Goal: Navigation & Orientation: Find specific page/section

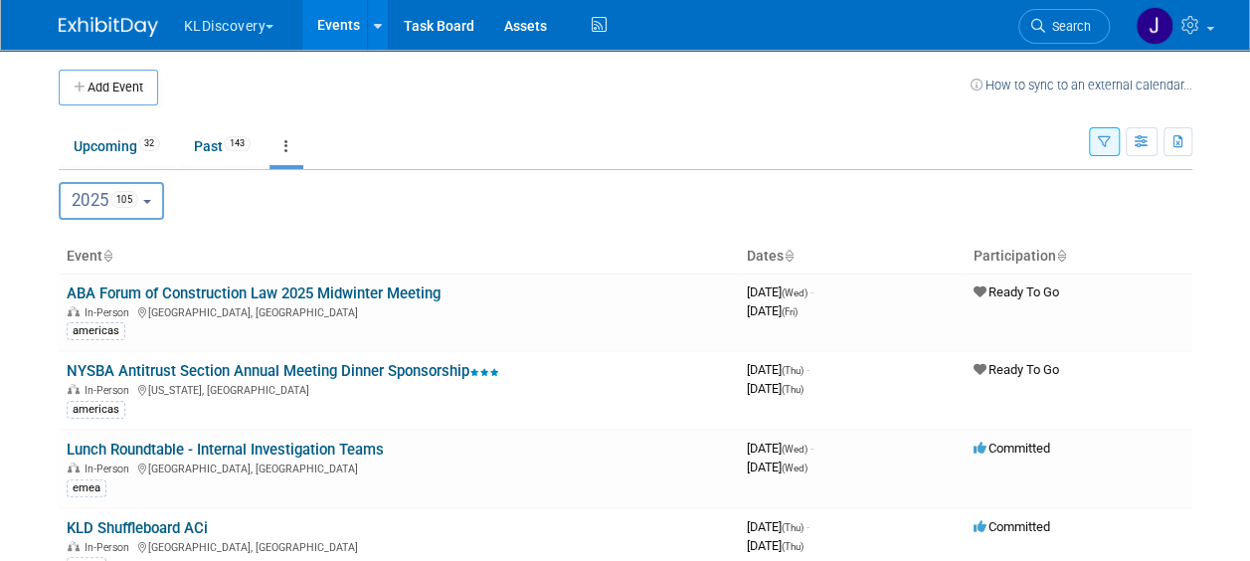
click at [1114, 139] on button "button" at bounding box center [1104, 141] width 31 height 29
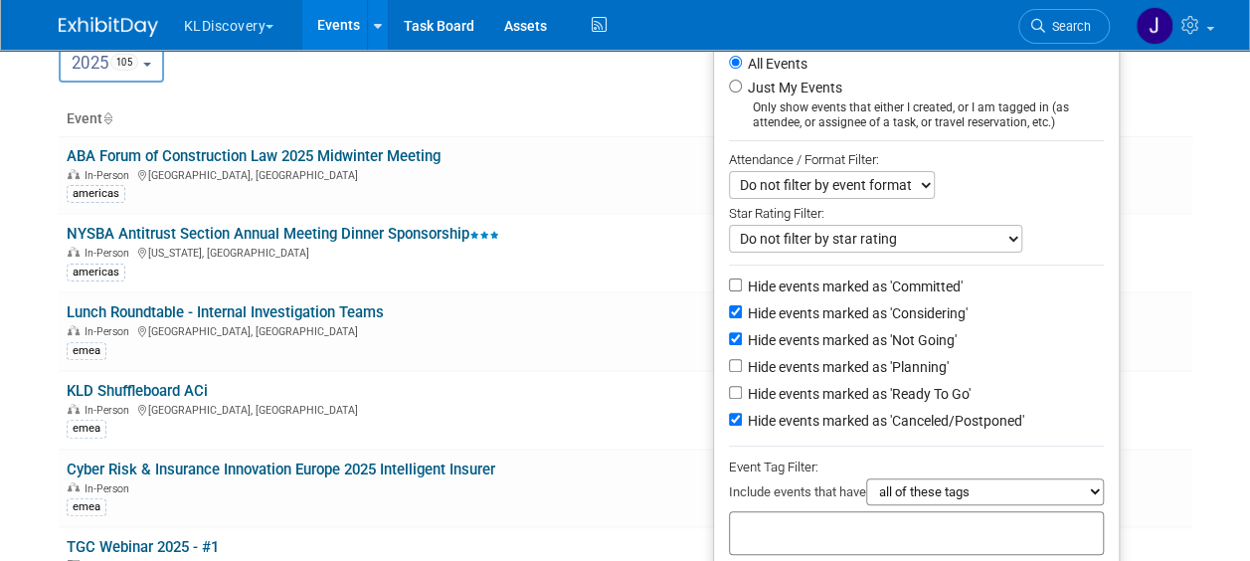
scroll to position [298, 0]
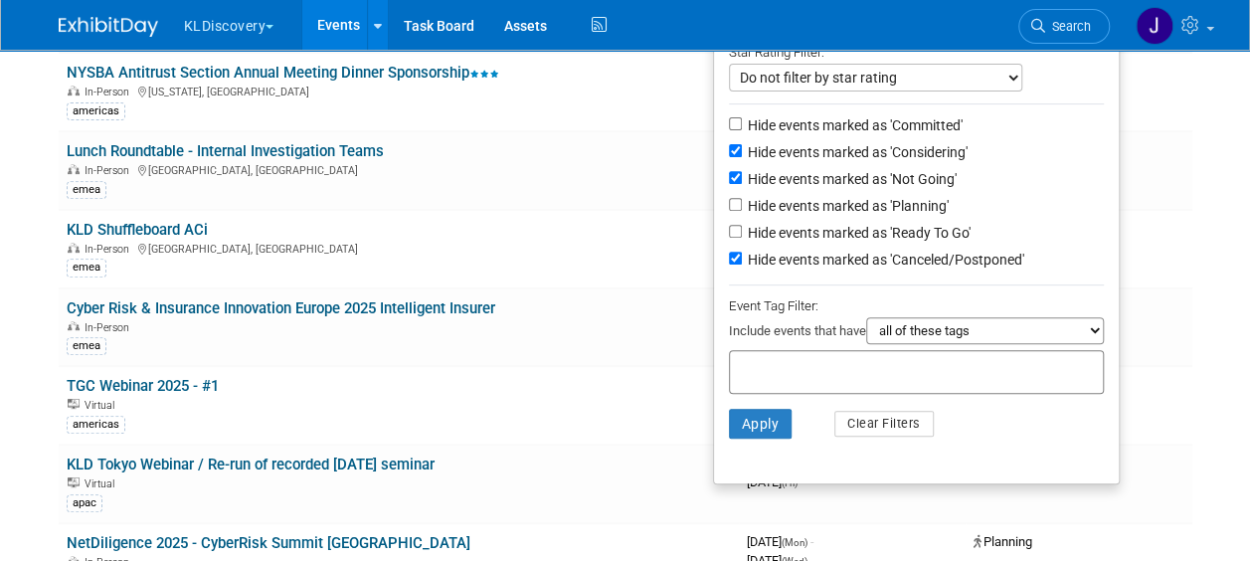
click at [899, 149] on label "Hide events marked as 'Considering'" at bounding box center [856, 152] width 224 height 20
click at [742, 149] on input "Hide events marked as 'Considering'" at bounding box center [735, 150] width 13 height 13
checkbox input "false"
click at [888, 181] on label "Hide events marked as 'Not Going'" at bounding box center [850, 179] width 213 height 20
click at [742, 181] on input "Hide events marked as 'Not Going'" at bounding box center [735, 177] width 13 height 13
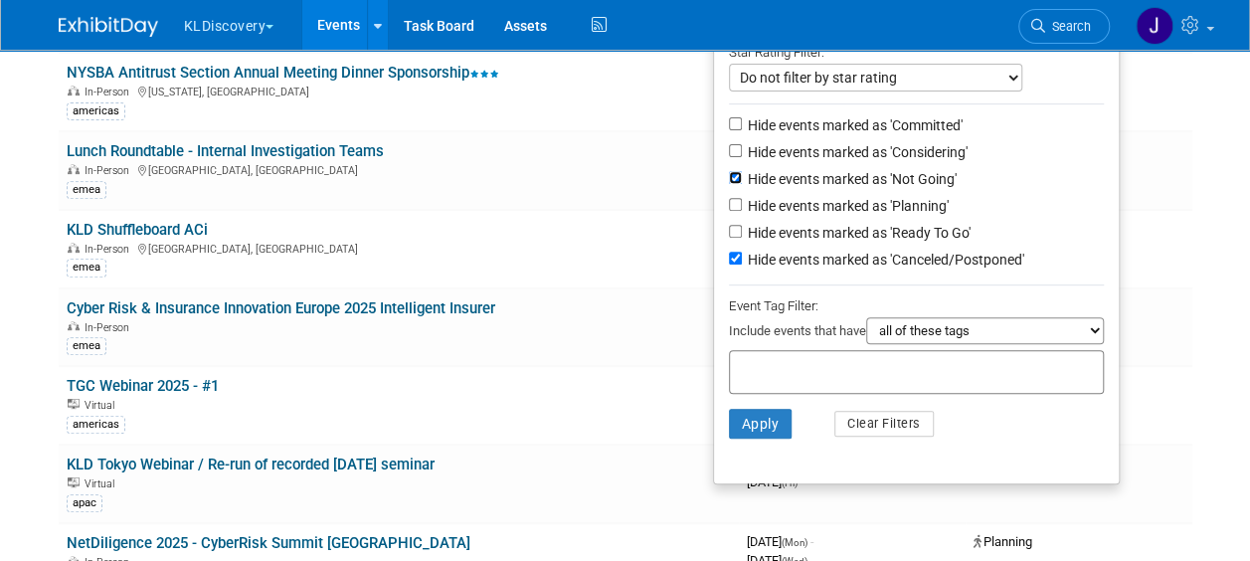
checkbox input "false"
click at [871, 262] on label "Hide events marked as 'Canceled/Postponed'" at bounding box center [884, 260] width 281 height 20
click at [742, 262] on input "Hide events marked as 'Canceled/Postponed'" at bounding box center [735, 258] width 13 height 13
checkbox input "false"
click at [746, 420] on button "Apply" at bounding box center [761, 424] width 64 height 30
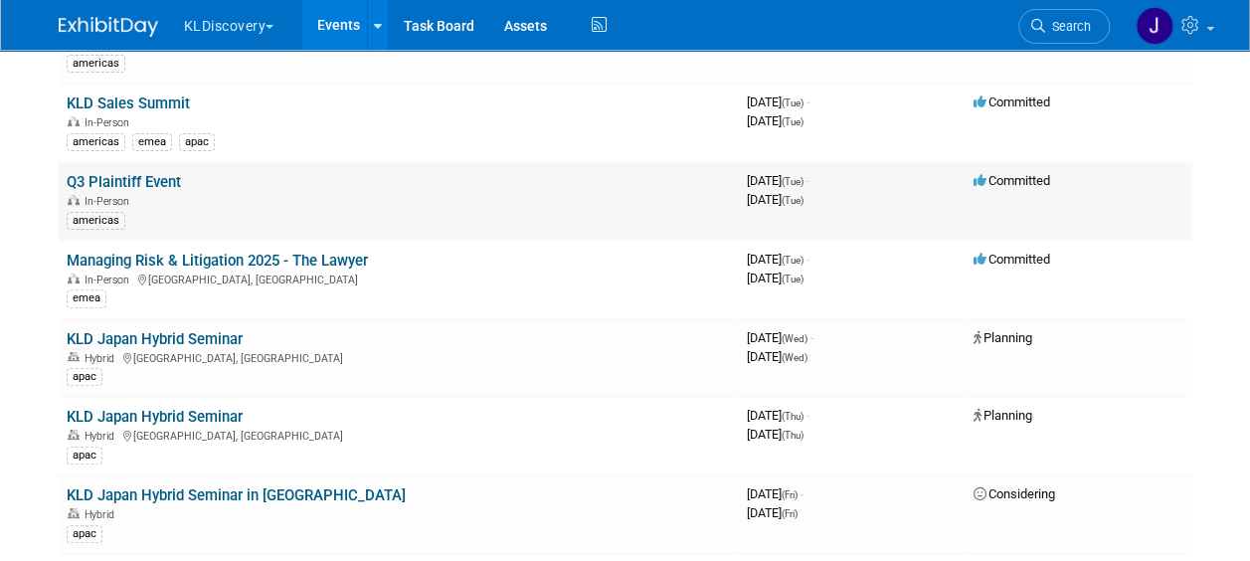
scroll to position [398, 0]
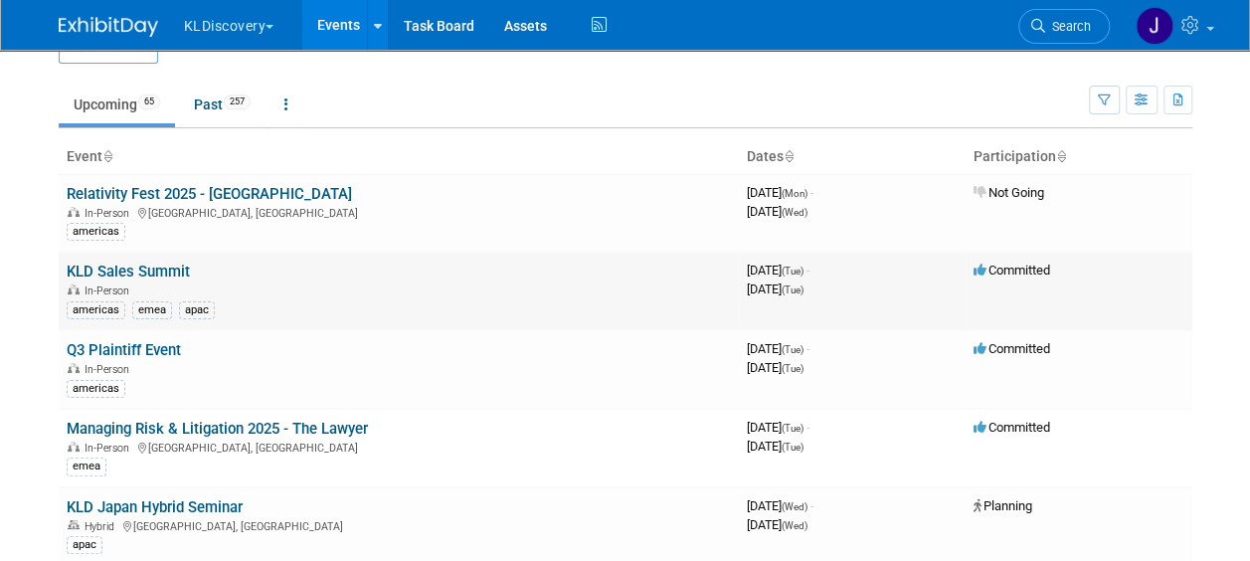
scroll to position [0, 0]
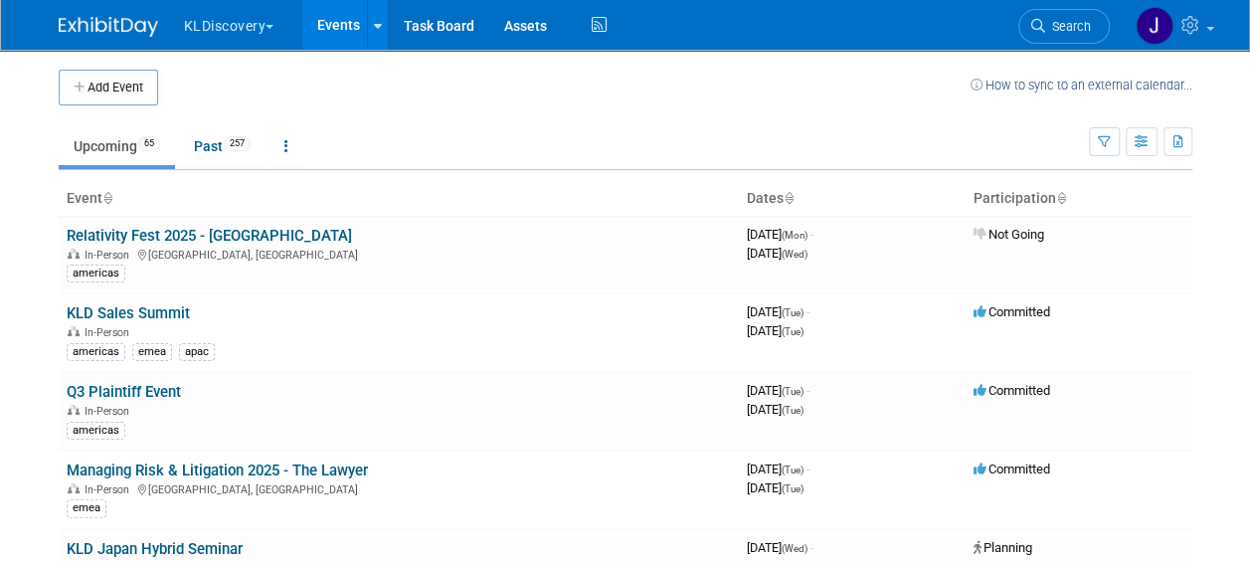
click at [784, 193] on th "Dates" at bounding box center [852, 199] width 227 height 34
click at [790, 190] on link at bounding box center [789, 198] width 10 height 16
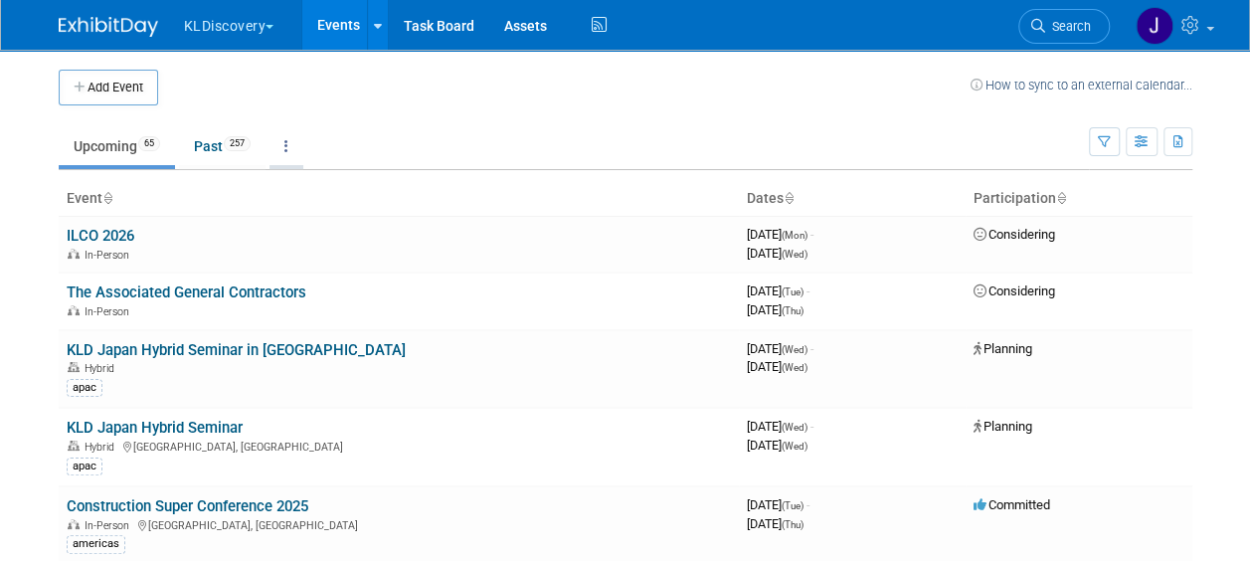
click at [298, 139] on link at bounding box center [287, 146] width 34 height 38
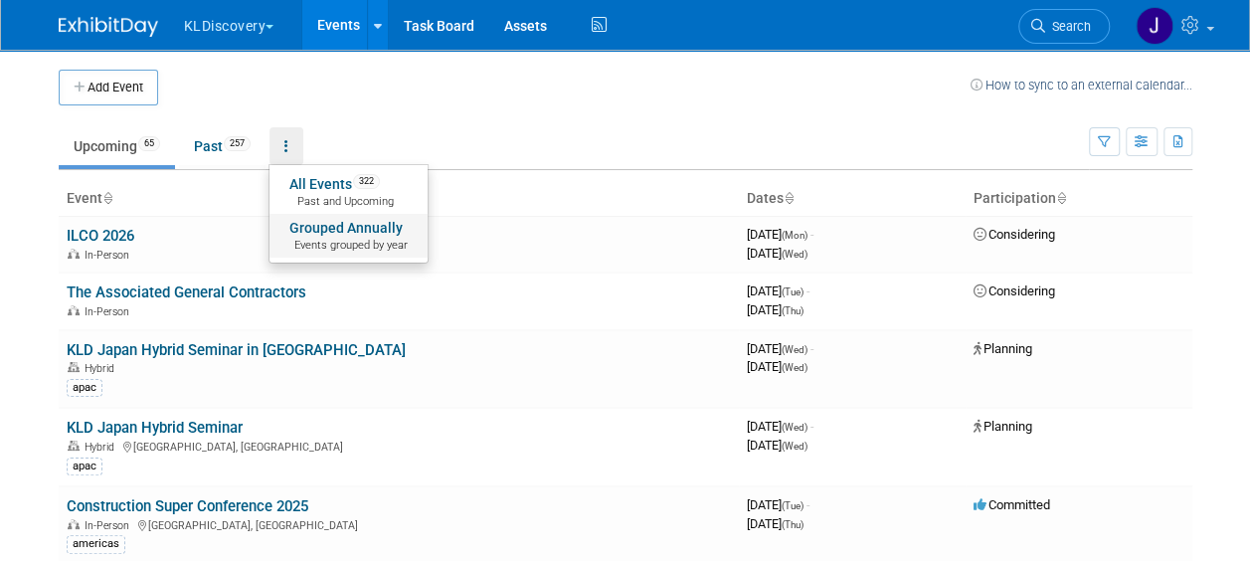
click at [362, 239] on span "Events grouped by year" at bounding box center [348, 246] width 118 height 16
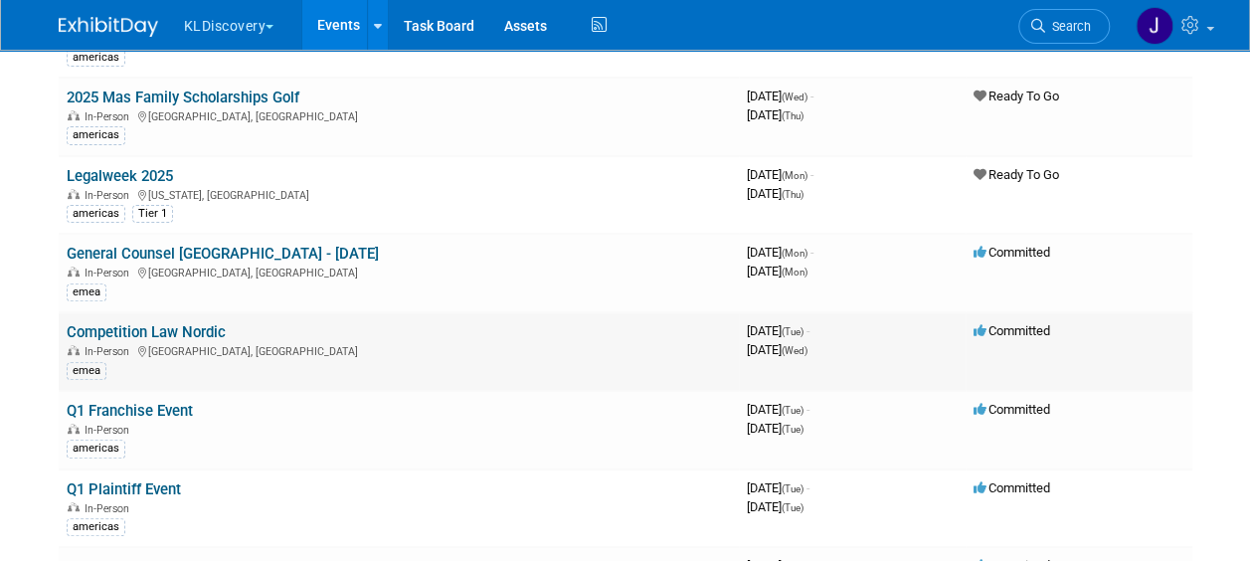
scroll to position [4079, 0]
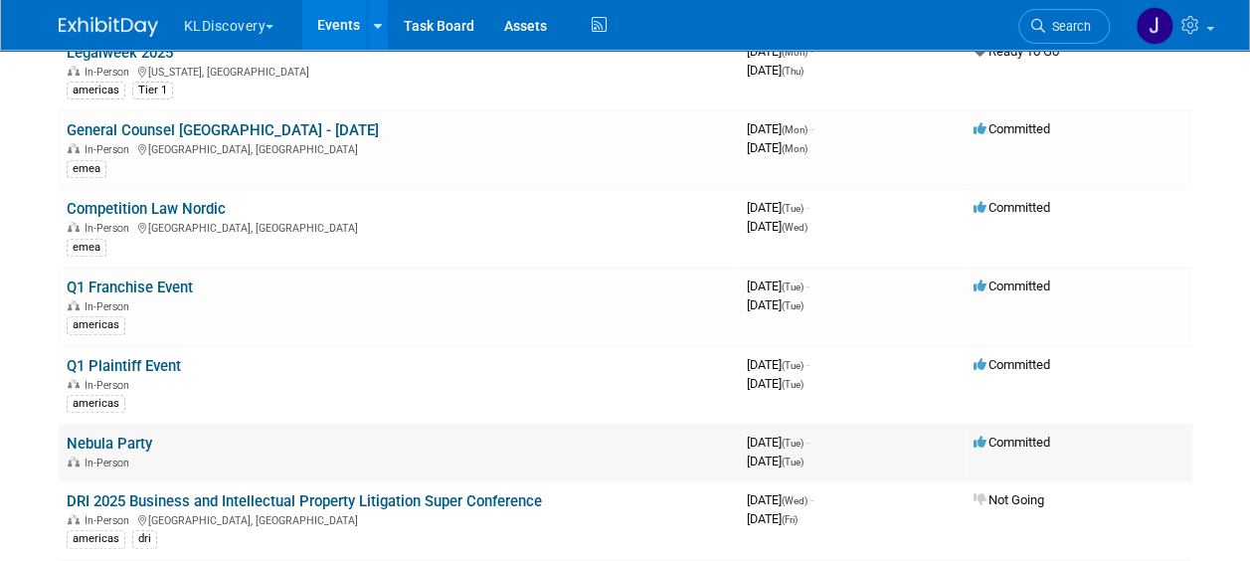
click at [95, 435] on link "Nebula Party" at bounding box center [110, 444] width 86 height 18
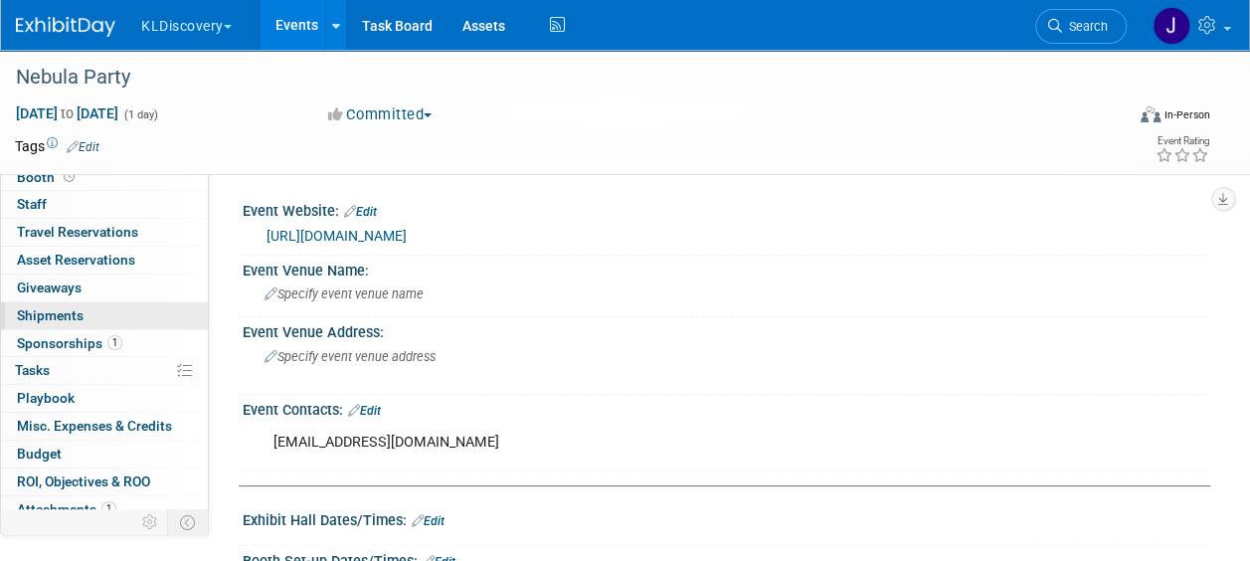
scroll to position [101, 0]
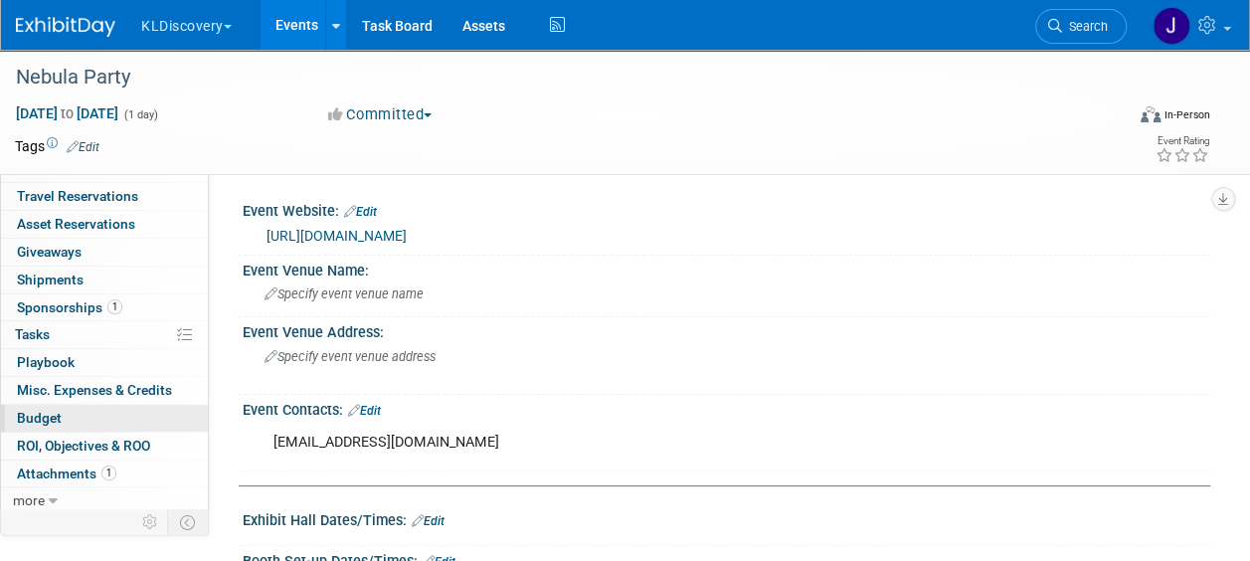
click at [62, 414] on link "Budget" at bounding box center [104, 418] width 207 height 27
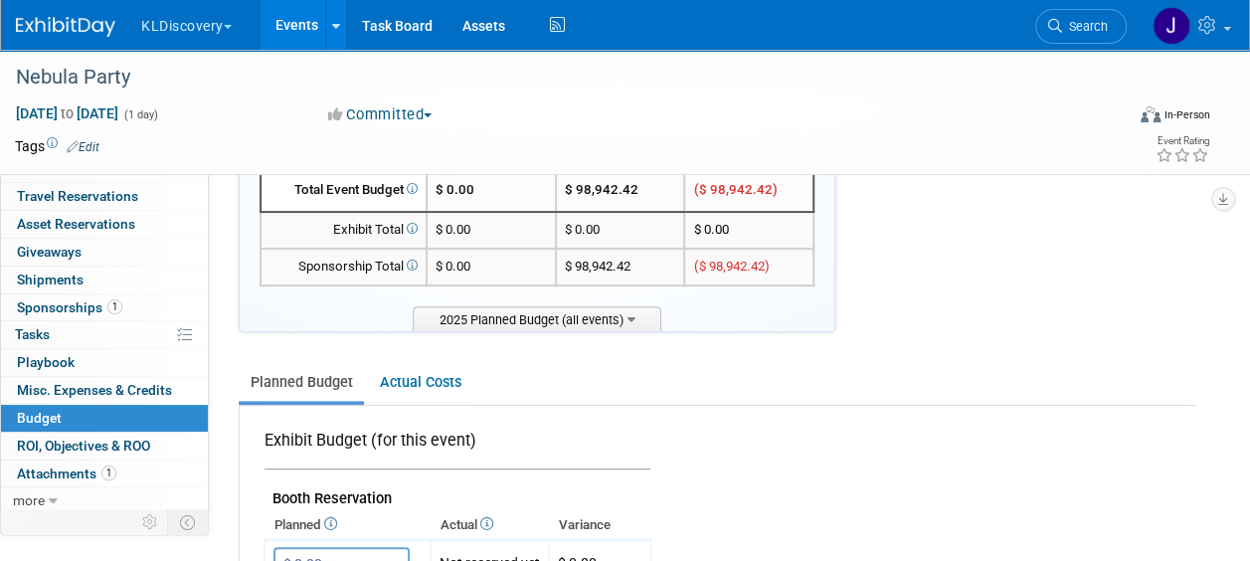
scroll to position [0, 0]
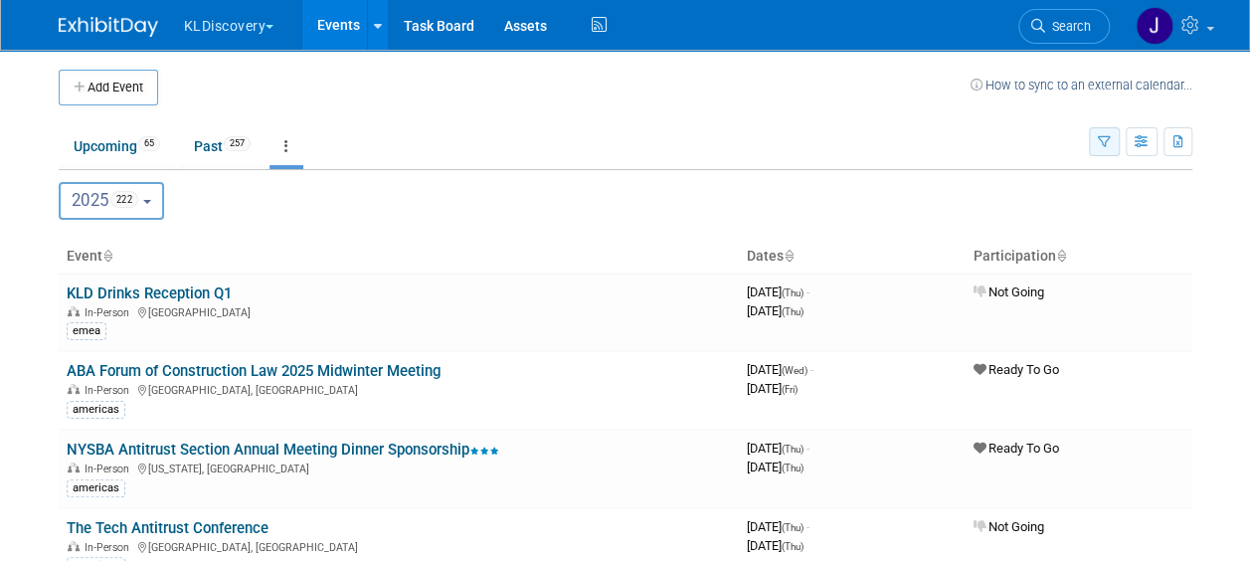
click at [1112, 135] on button "button" at bounding box center [1104, 141] width 31 height 29
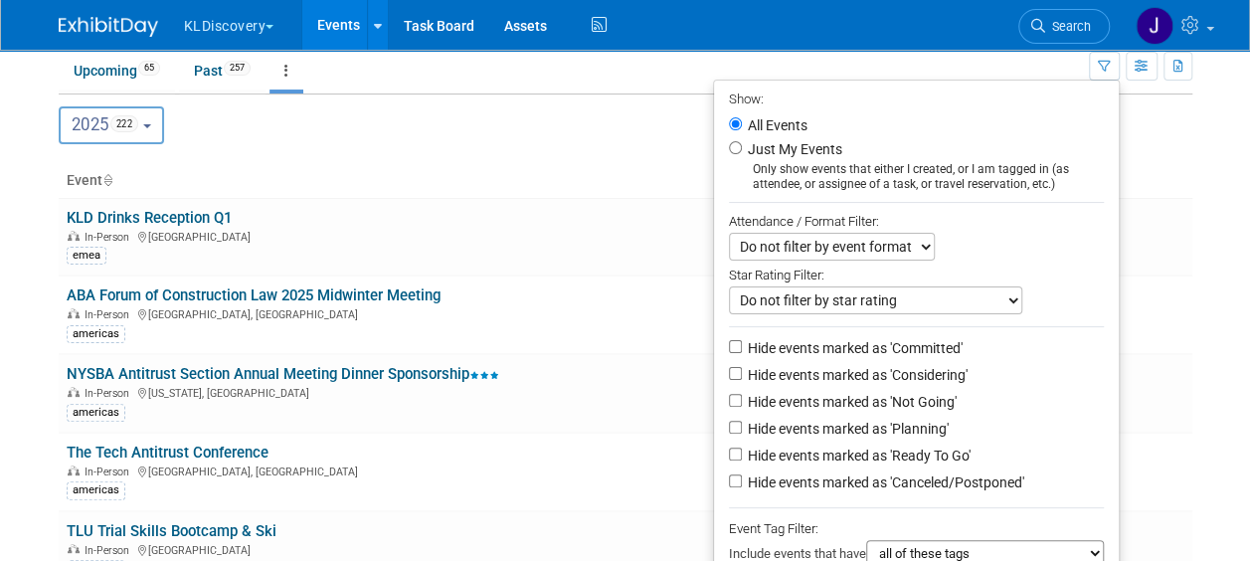
scroll to position [199, 0]
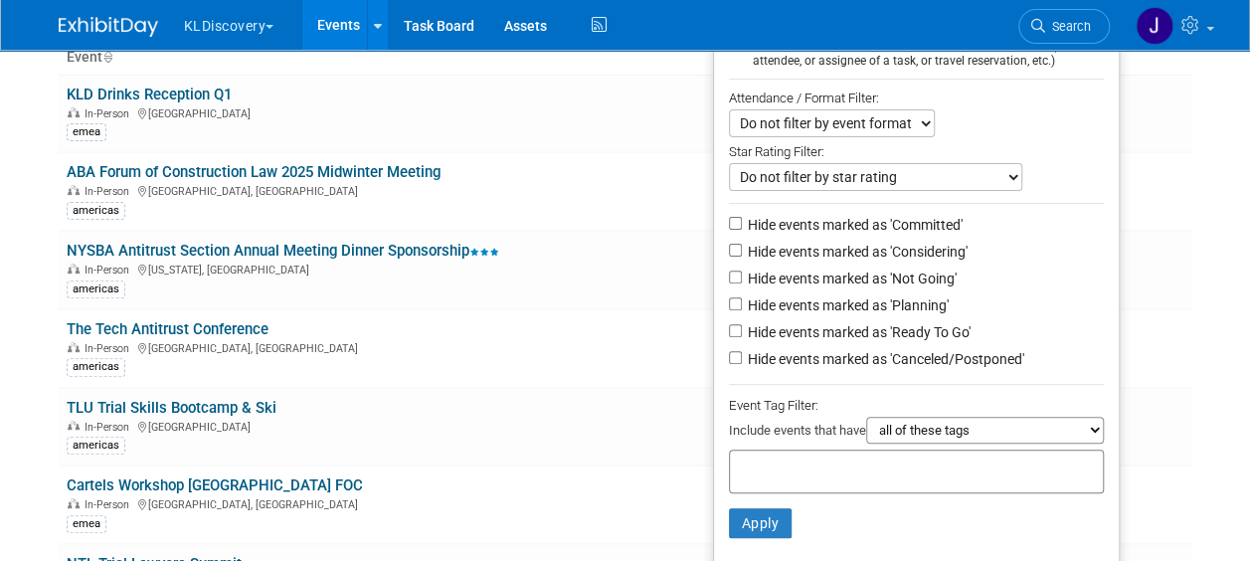
click at [927, 276] on label "Hide events marked as 'Not Going'" at bounding box center [850, 279] width 213 height 20
click at [742, 276] on input "Hide events marked as 'Not Going'" at bounding box center [735, 277] width 13 height 13
checkbox input "true"
click at [931, 249] on label "Hide events marked as 'Considering'" at bounding box center [856, 252] width 224 height 20
click at [742, 249] on input "Hide events marked as 'Considering'" at bounding box center [735, 250] width 13 height 13
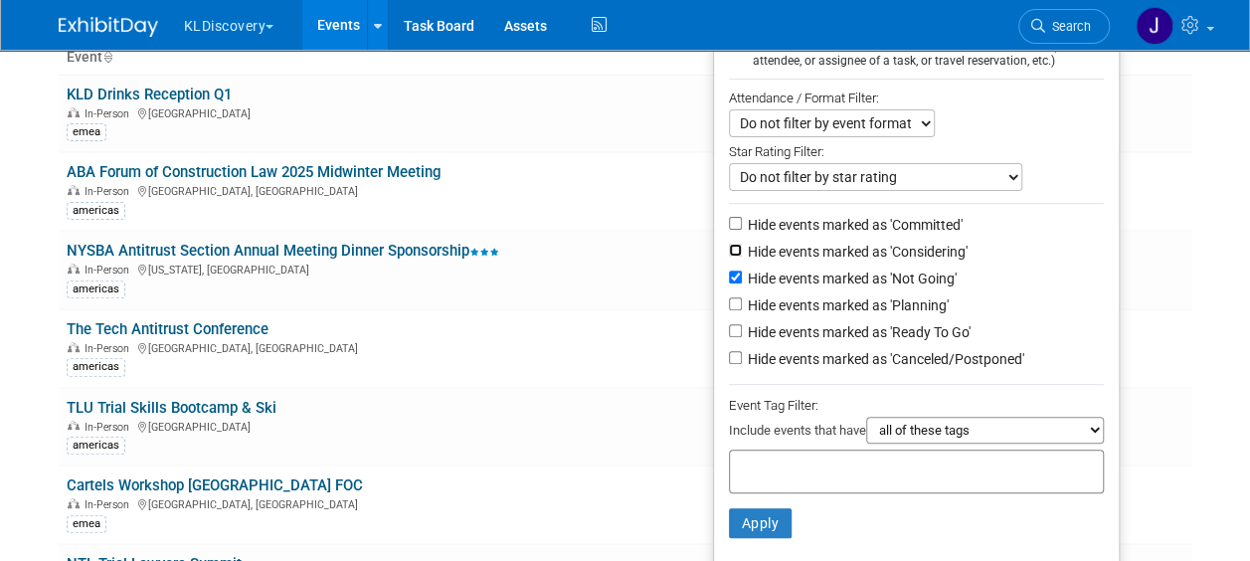
checkbox input "true"
click at [887, 354] on label "Hide events marked as 'Canceled/Postponed'" at bounding box center [884, 359] width 281 height 20
click at [742, 354] on input "Hide events marked as 'Canceled/Postponed'" at bounding box center [735, 357] width 13 height 13
checkbox input "true"
click at [770, 521] on button "Apply" at bounding box center [761, 523] width 64 height 30
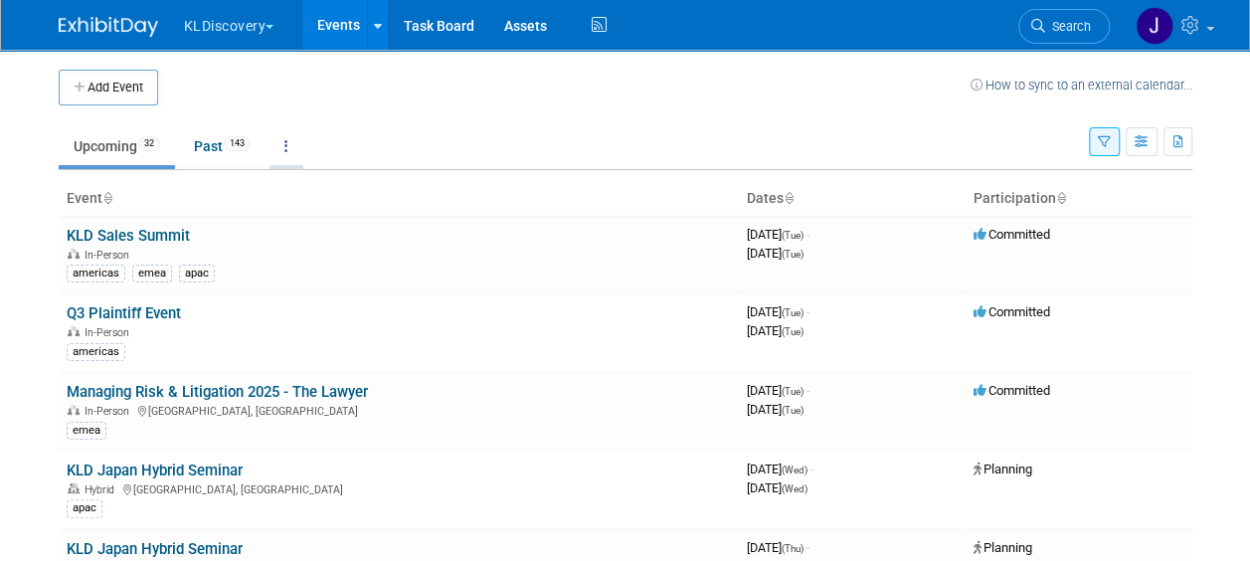
click at [287, 137] on link at bounding box center [287, 146] width 34 height 38
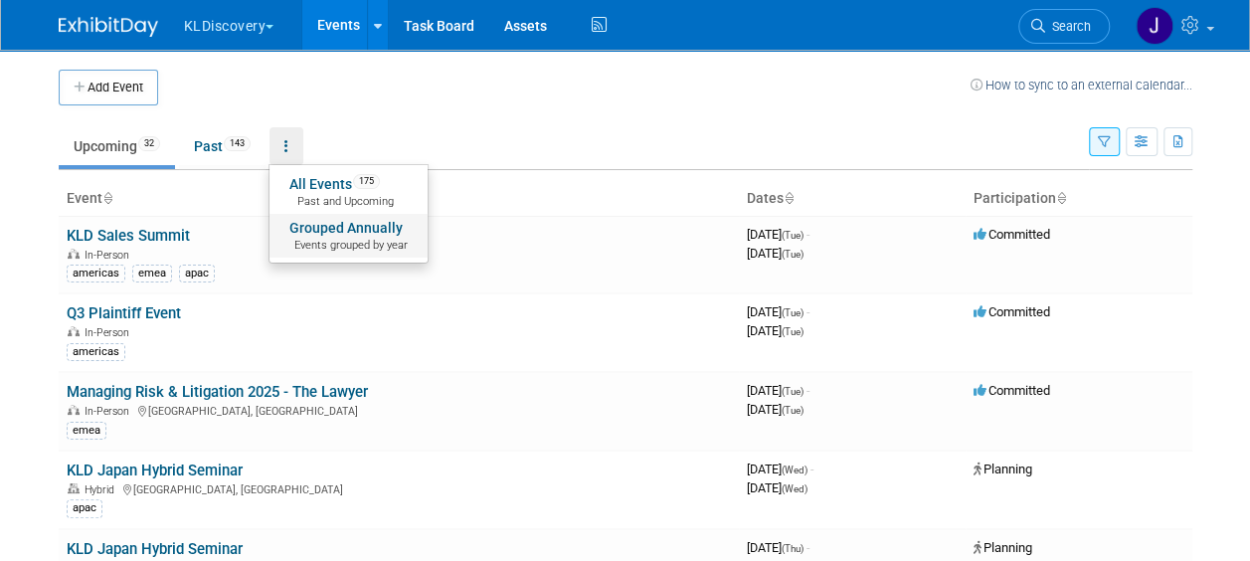
click at [330, 231] on link "Grouped Annually Events grouped by year" at bounding box center [349, 236] width 158 height 44
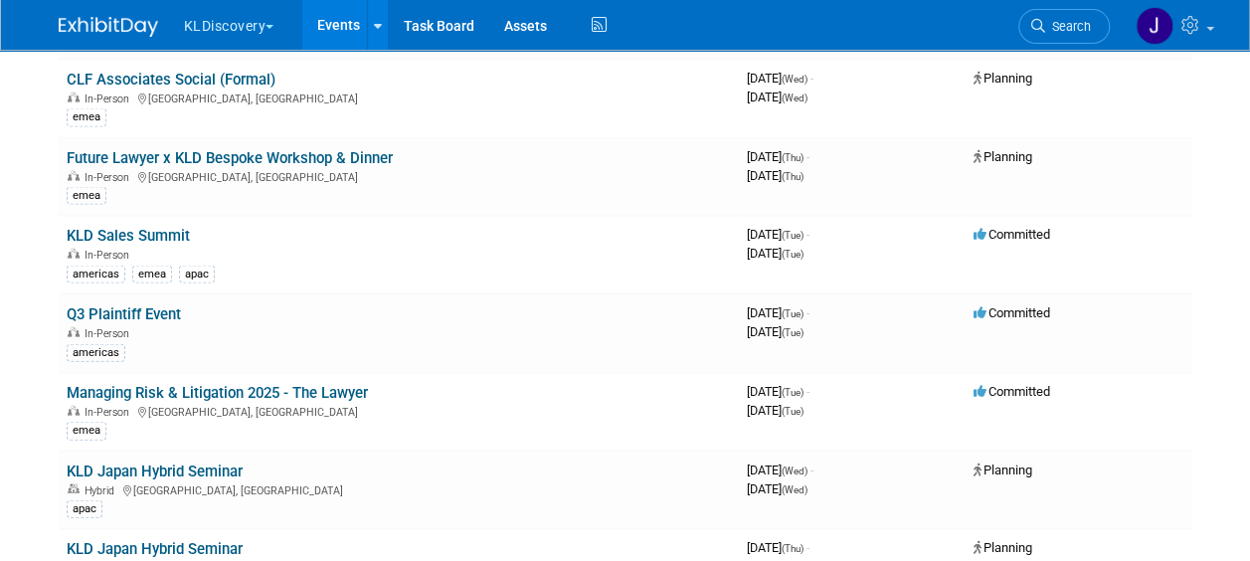
scroll to position [5770, 0]
click at [172, 227] on link "KLD Sales Summit" at bounding box center [128, 236] width 123 height 18
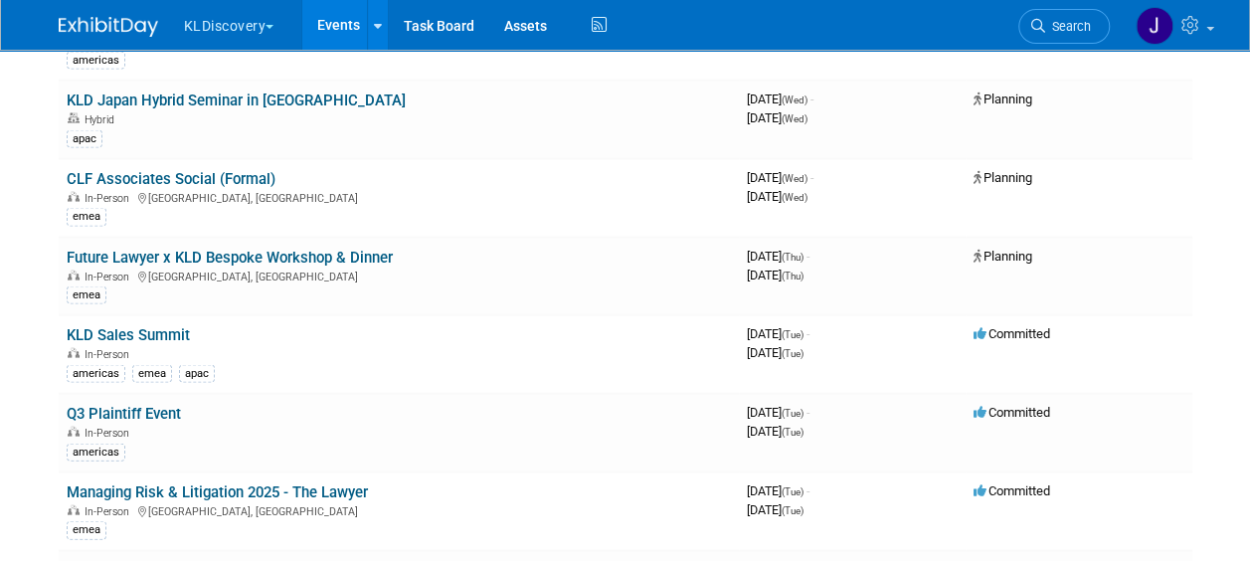
scroll to position [5571, 0]
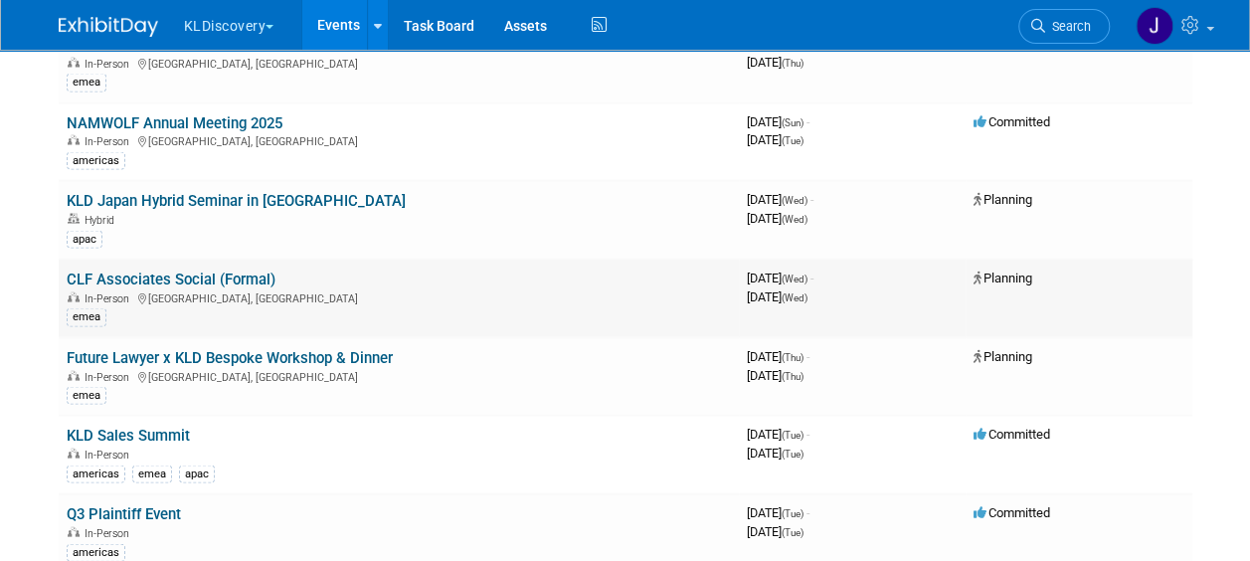
click at [311, 259] on td "CLF Associates Social (Formal) In-Person [GEOGRAPHIC_DATA], [GEOGRAPHIC_DATA] e…" at bounding box center [399, 298] width 680 height 79
